Goal: Task Accomplishment & Management: Manage account settings

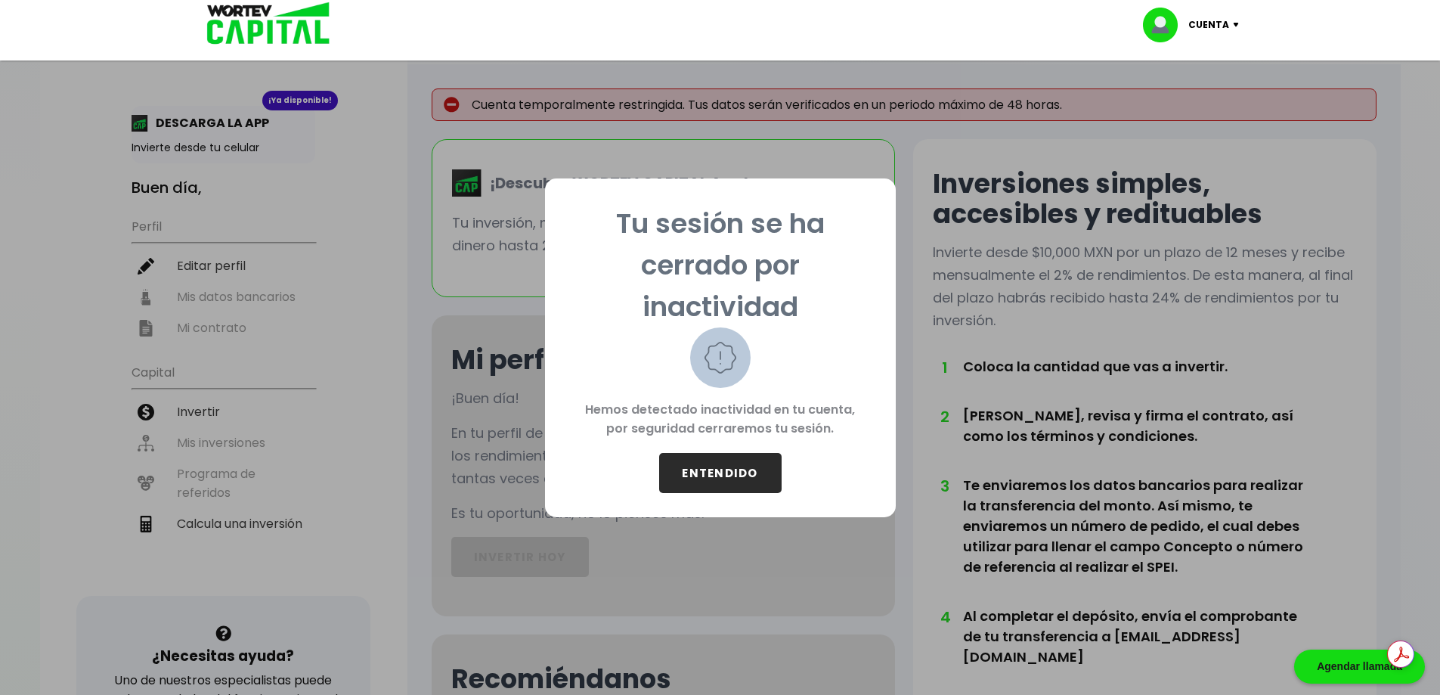
click at [741, 471] on button "ENTENDIDO" at bounding box center [720, 473] width 122 height 40
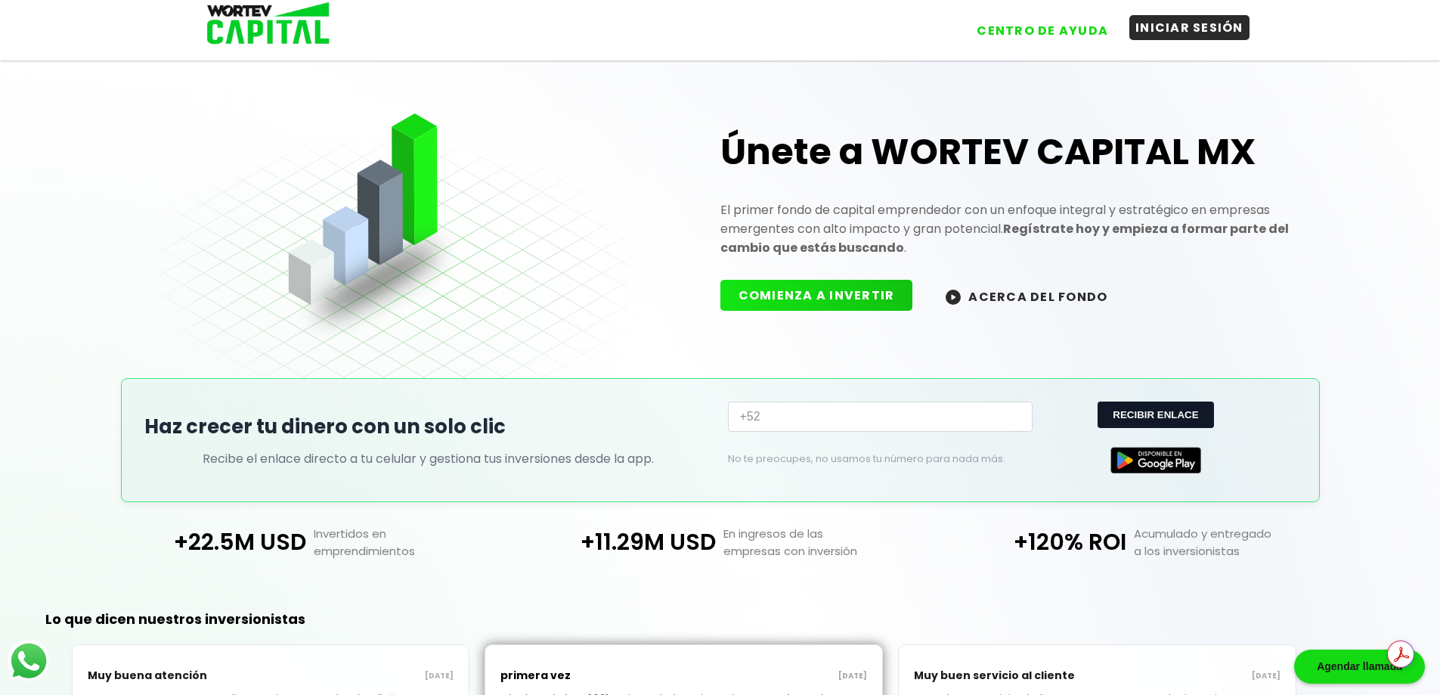
click at [1233, 23] on button "INICIAR SESIÓN" at bounding box center [1189, 27] width 120 height 25
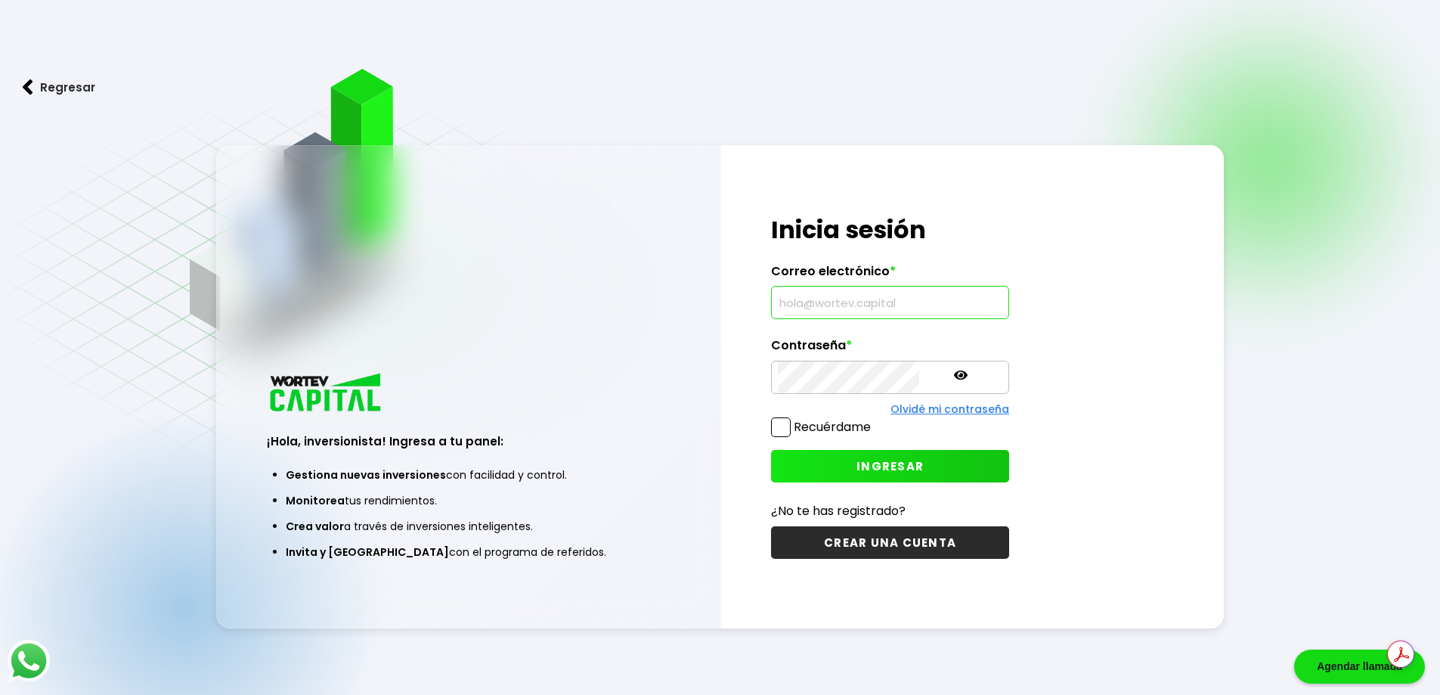
click at [830, 308] on input "text" at bounding box center [890, 303] width 225 height 32
type input "[EMAIL_ADDRESS][DOMAIN_NAME]"
click at [861, 431] on label "Recuérdame" at bounding box center [832, 426] width 77 height 17
click at [874, 420] on input "Recuérdame" at bounding box center [874, 420] width 0 height 0
click at [872, 467] on span "INGRESAR" at bounding box center [890, 466] width 67 height 16
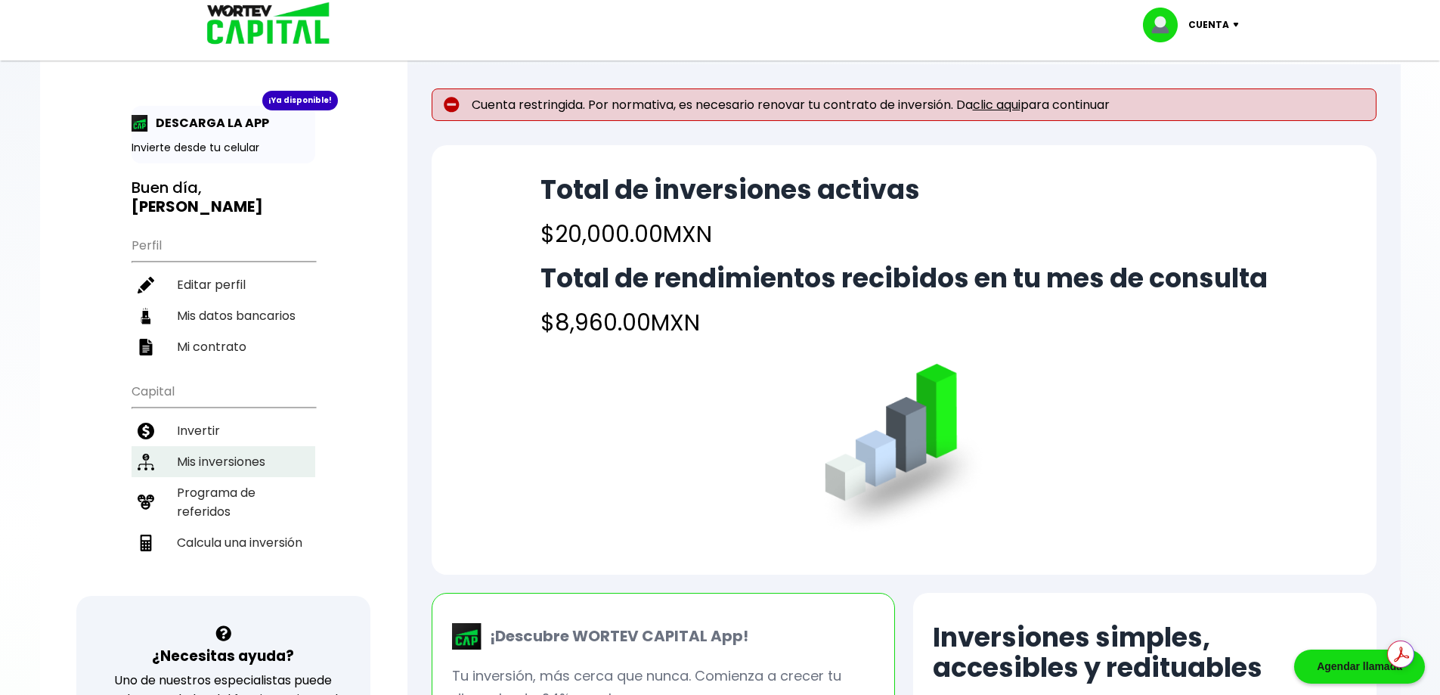
click at [222, 446] on li "Mis inversiones" at bounding box center [224, 461] width 184 height 31
